Goal: Transaction & Acquisition: Obtain resource

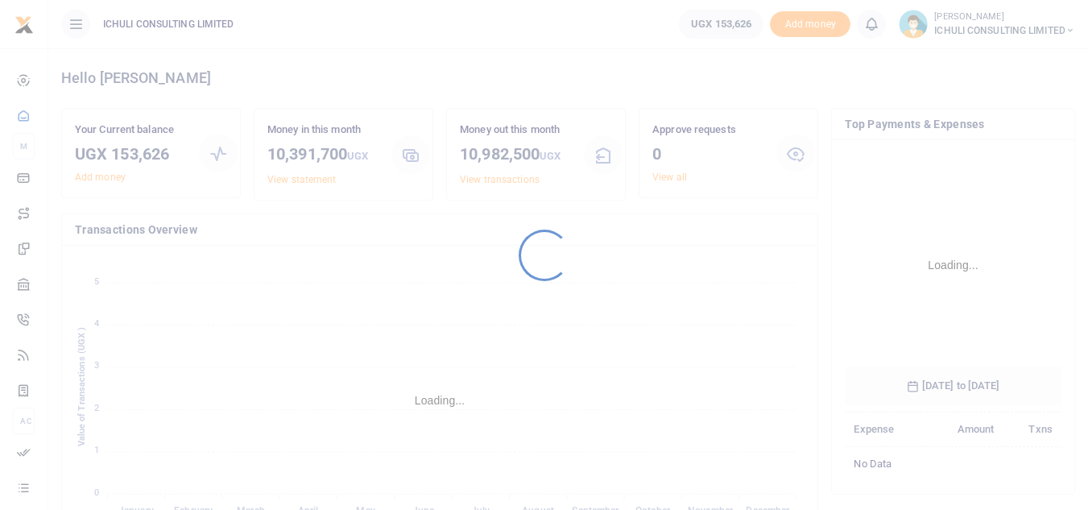
scroll to position [240, 205]
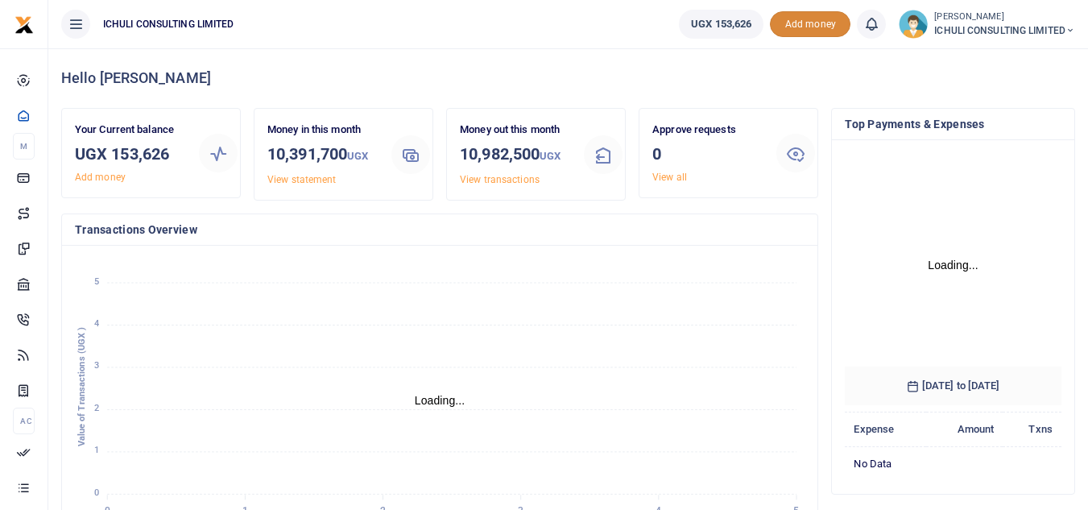
click at [810, 28] on span "Add money" at bounding box center [810, 24] width 81 height 27
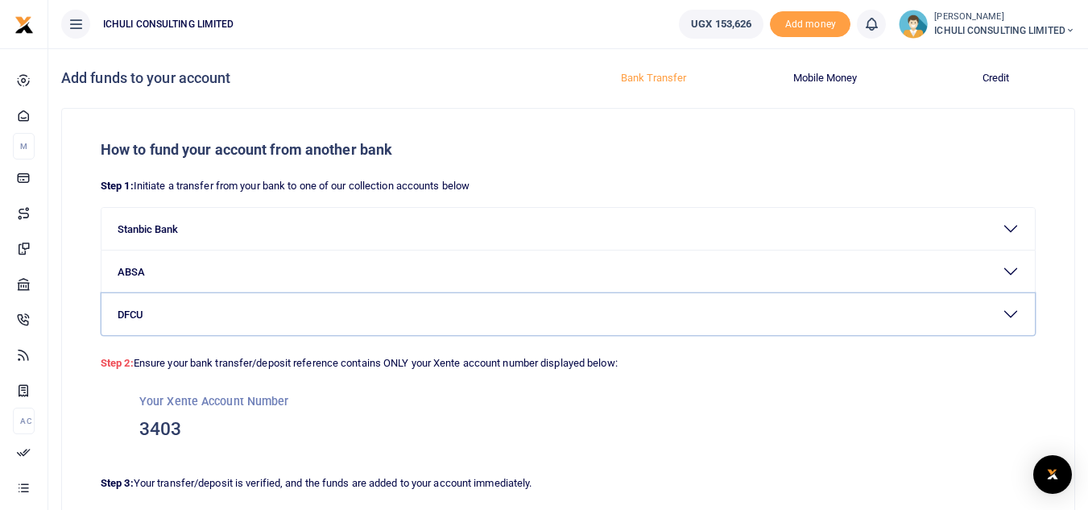
click at [1008, 313] on button "DFCU" at bounding box center [567, 314] width 933 height 42
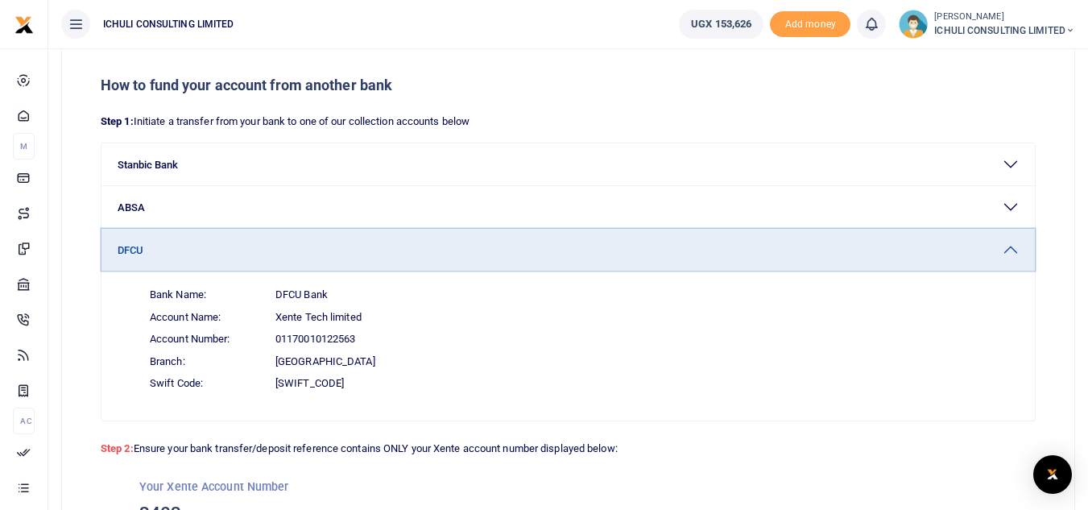
scroll to position [80, 0]
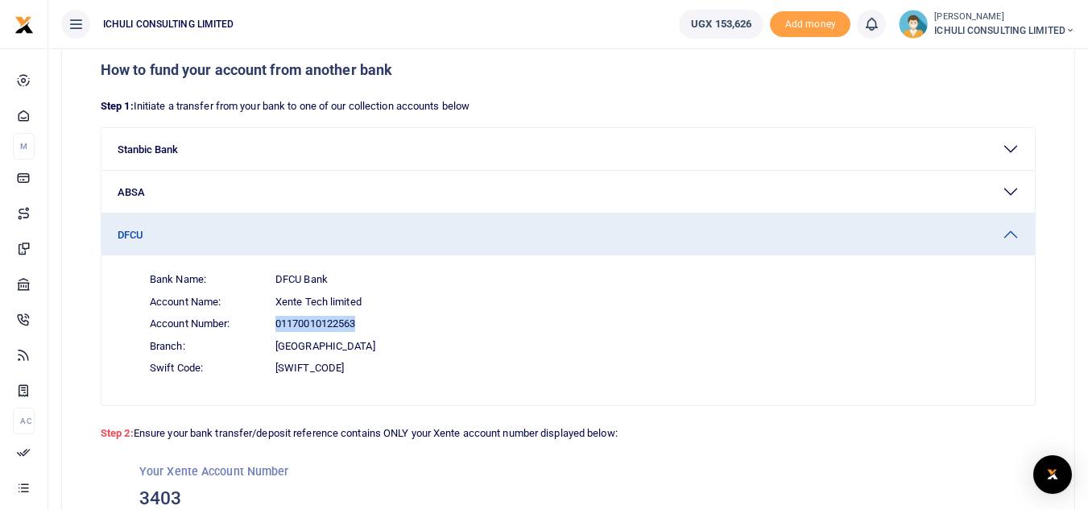
drag, startPoint x: 358, startPoint y: 323, endPoint x: 277, endPoint y: 324, distance: 81.3
click at [277, 324] on span "01170010122563" at bounding box center [315, 324] width 80 height 16
copy span "01170010122563"
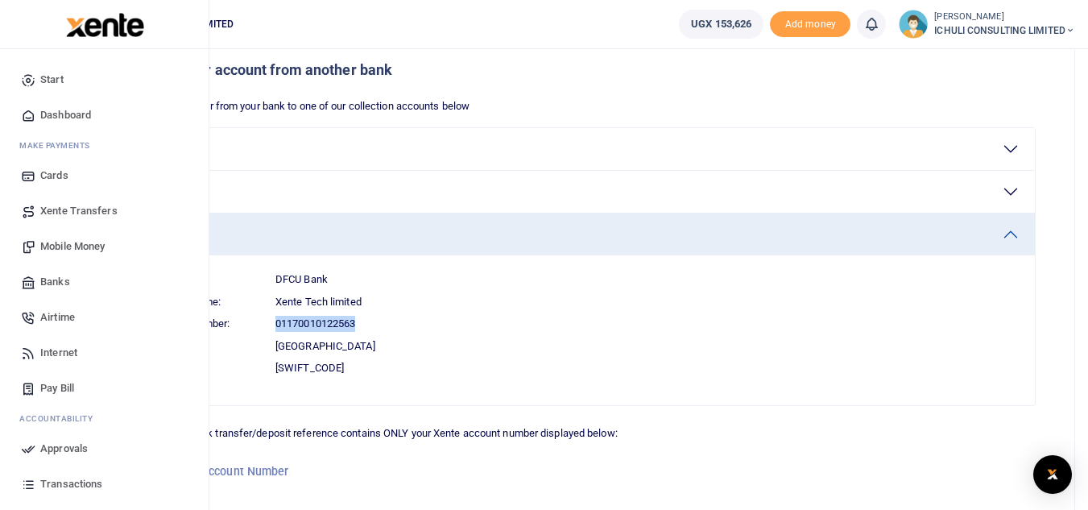
click at [60, 485] on span "Transactions" at bounding box center [71, 484] width 62 height 16
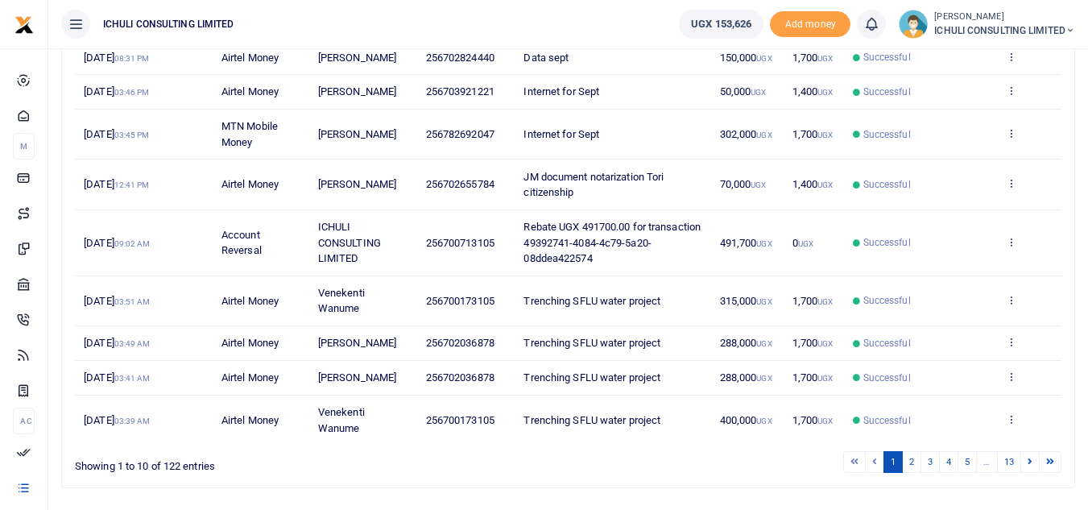
scroll to position [298, 0]
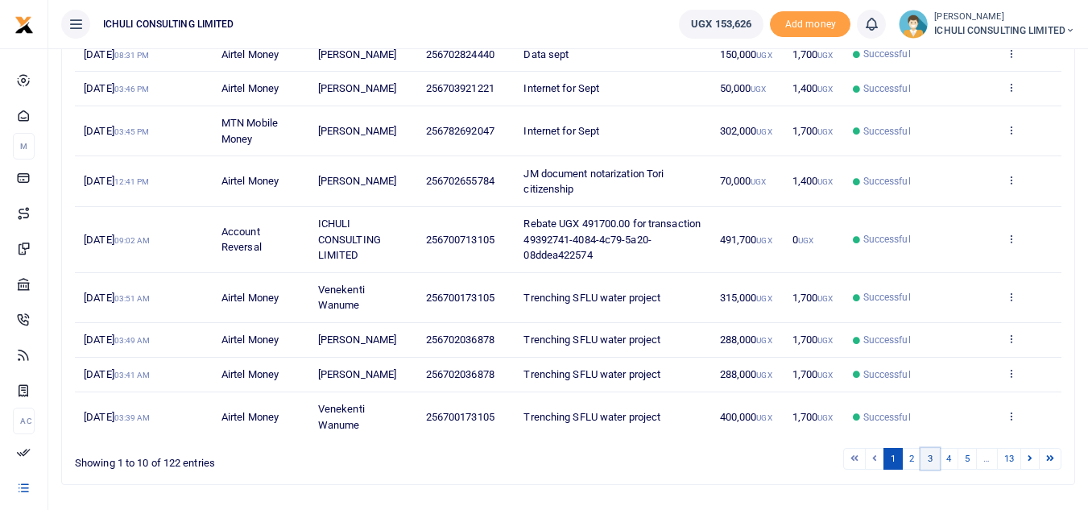
click at [927, 457] on link "3" at bounding box center [930, 459] width 19 height 22
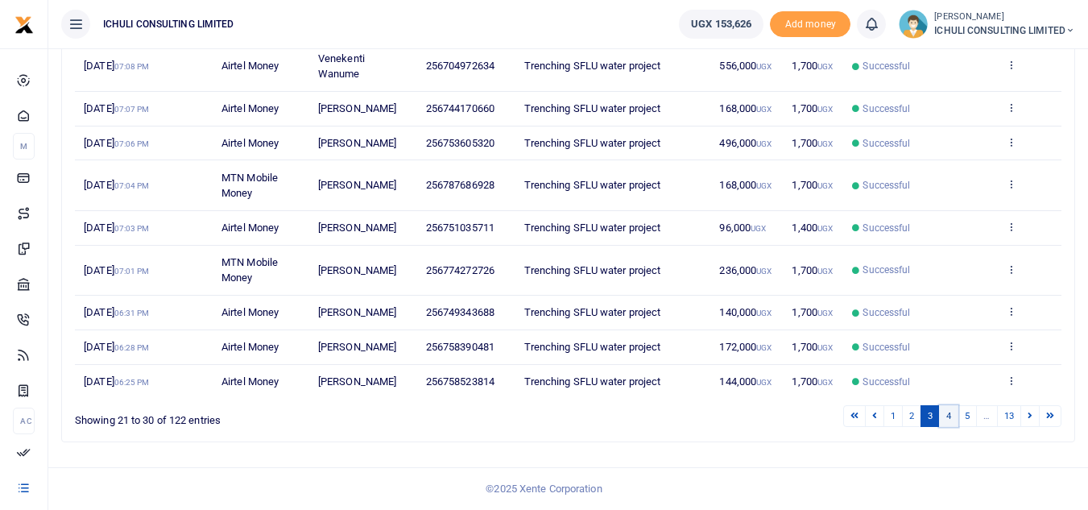
click at [949, 425] on link "4" at bounding box center [948, 416] width 19 height 22
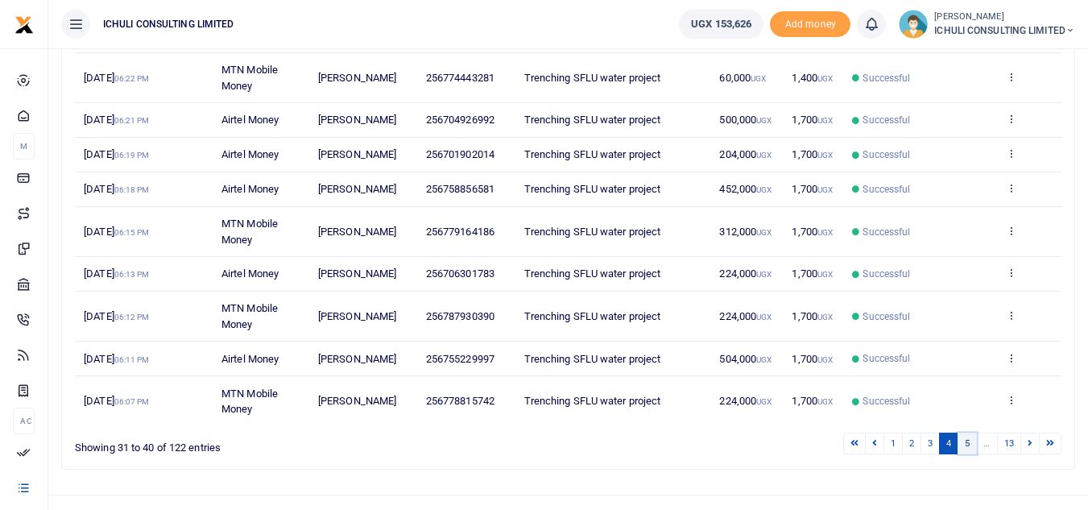
click at [965, 454] on link "5" at bounding box center [967, 443] width 19 height 22
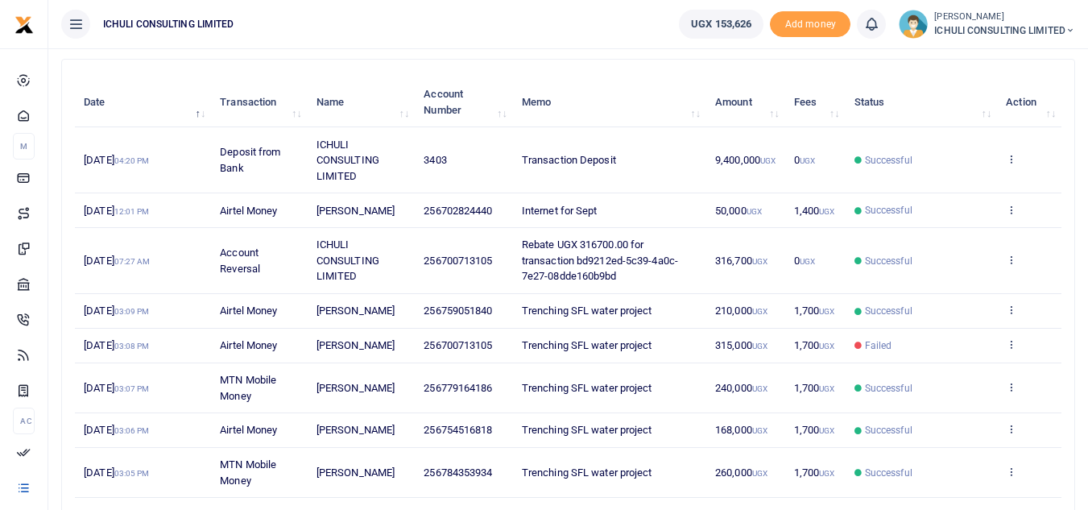
scroll to position [159, 0]
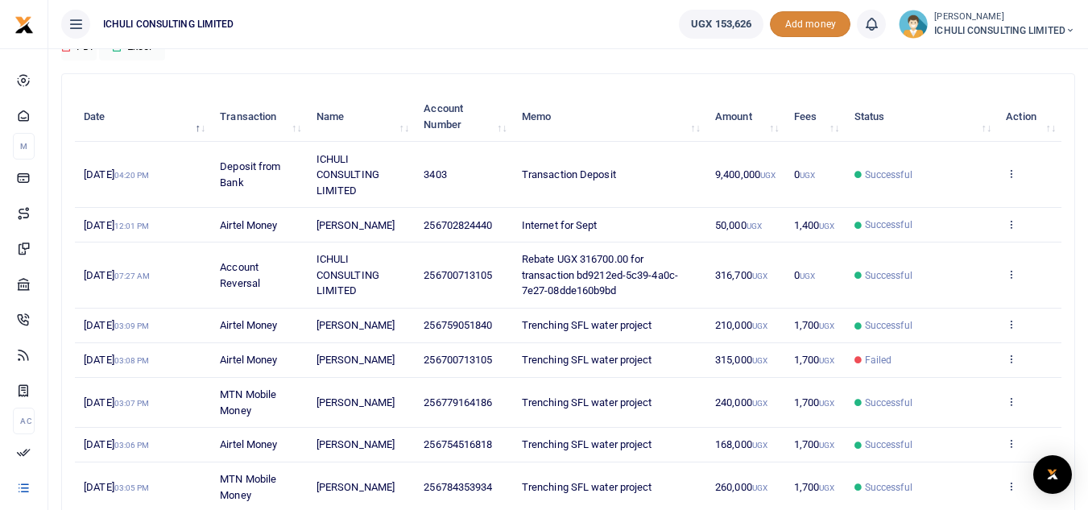
click at [796, 33] on span "Add money" at bounding box center [810, 24] width 81 height 27
